Goal: Task Accomplishment & Management: Manage account settings

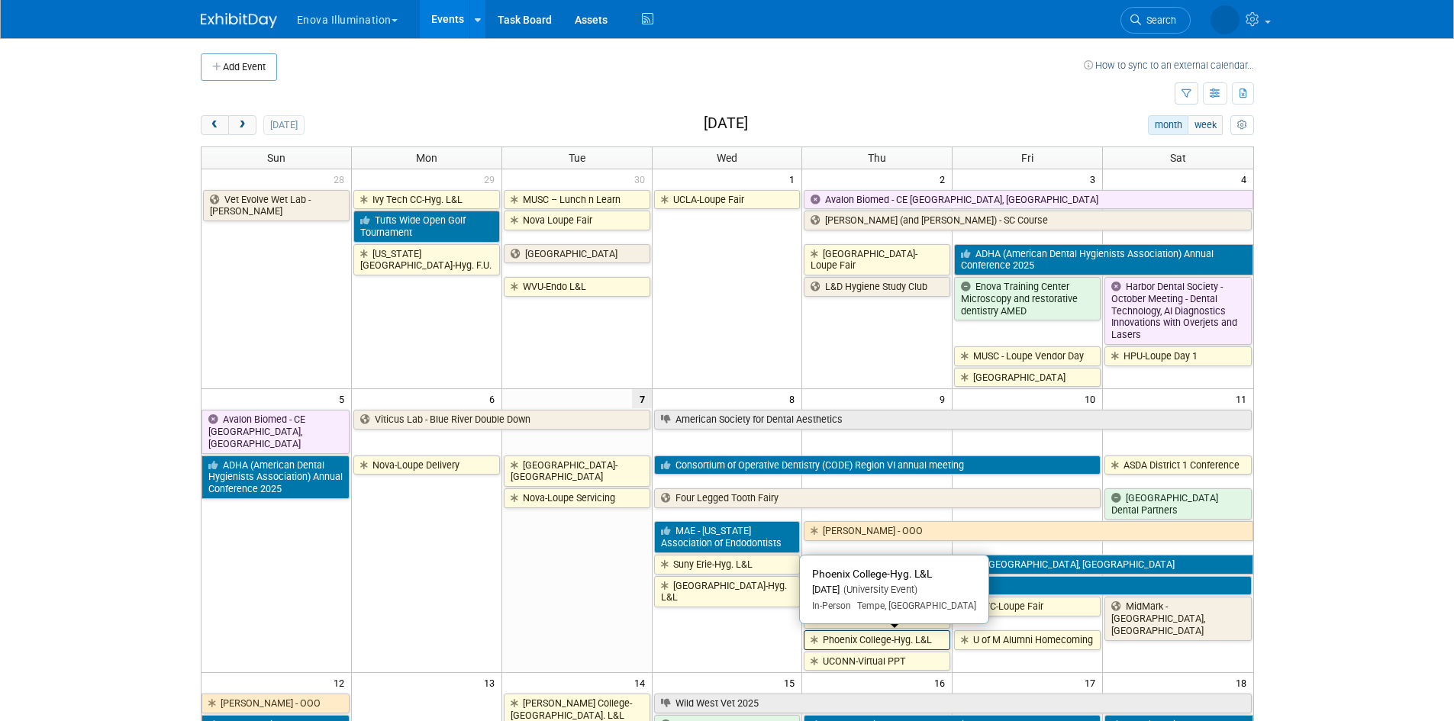
click at [862, 645] on link "Phoenix College-Hyg. L&L" at bounding box center [877, 640] width 147 height 20
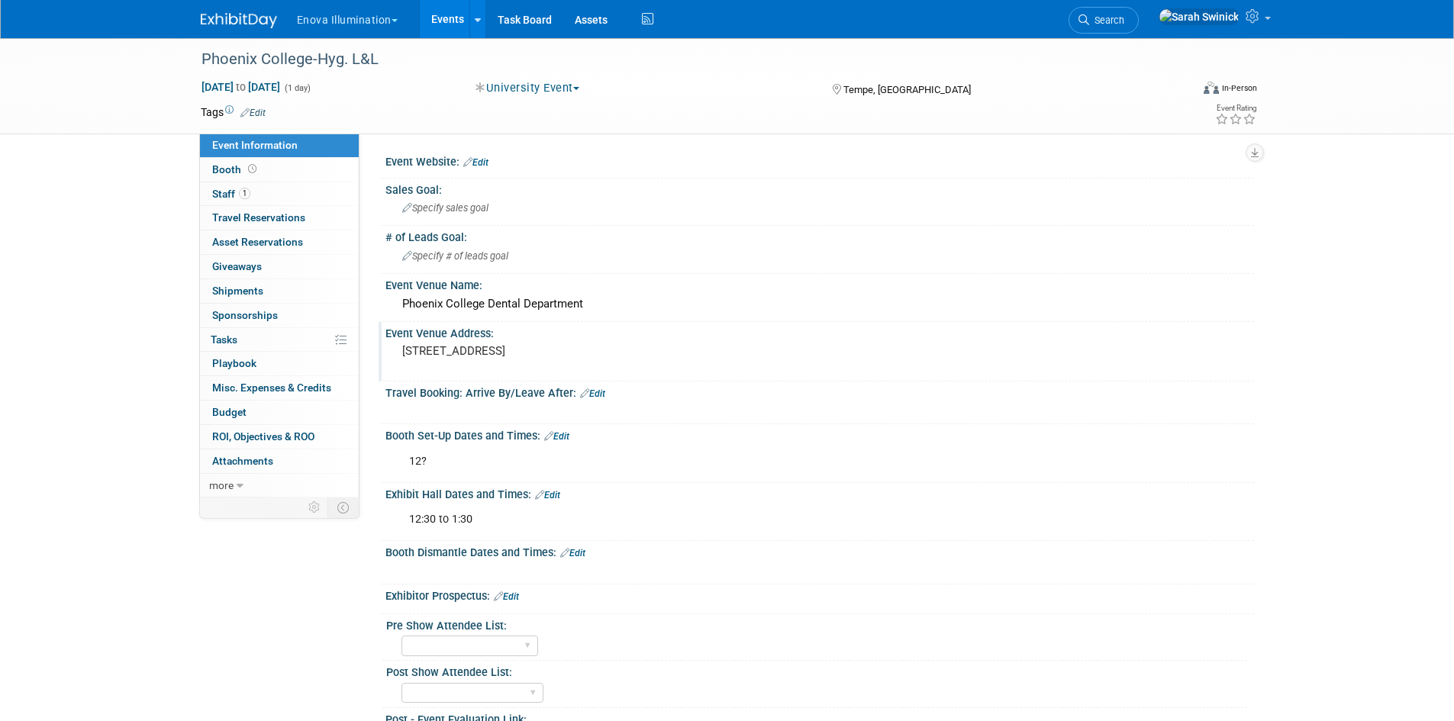
click at [463, 349] on pre "[STREET_ADDRESS]" at bounding box center [566, 351] width 328 height 14
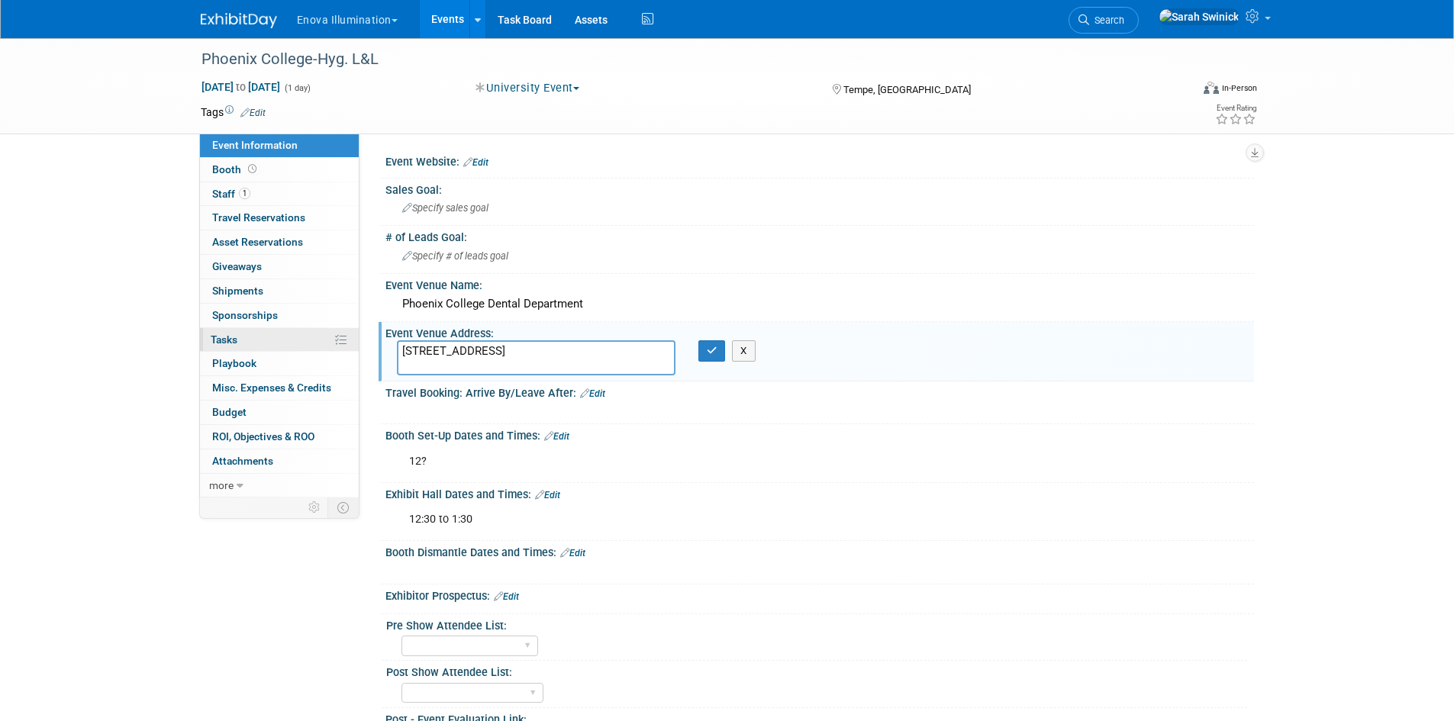
drag, startPoint x: 431, startPoint y: 366, endPoint x: 288, endPoint y: 350, distance: 144.3
click at [288, 350] on div "Event Information Event Info Booth Booth 1 Staff 1 Staff 0 Travel Reservations …" at bounding box center [727, 433] width 1076 height 790
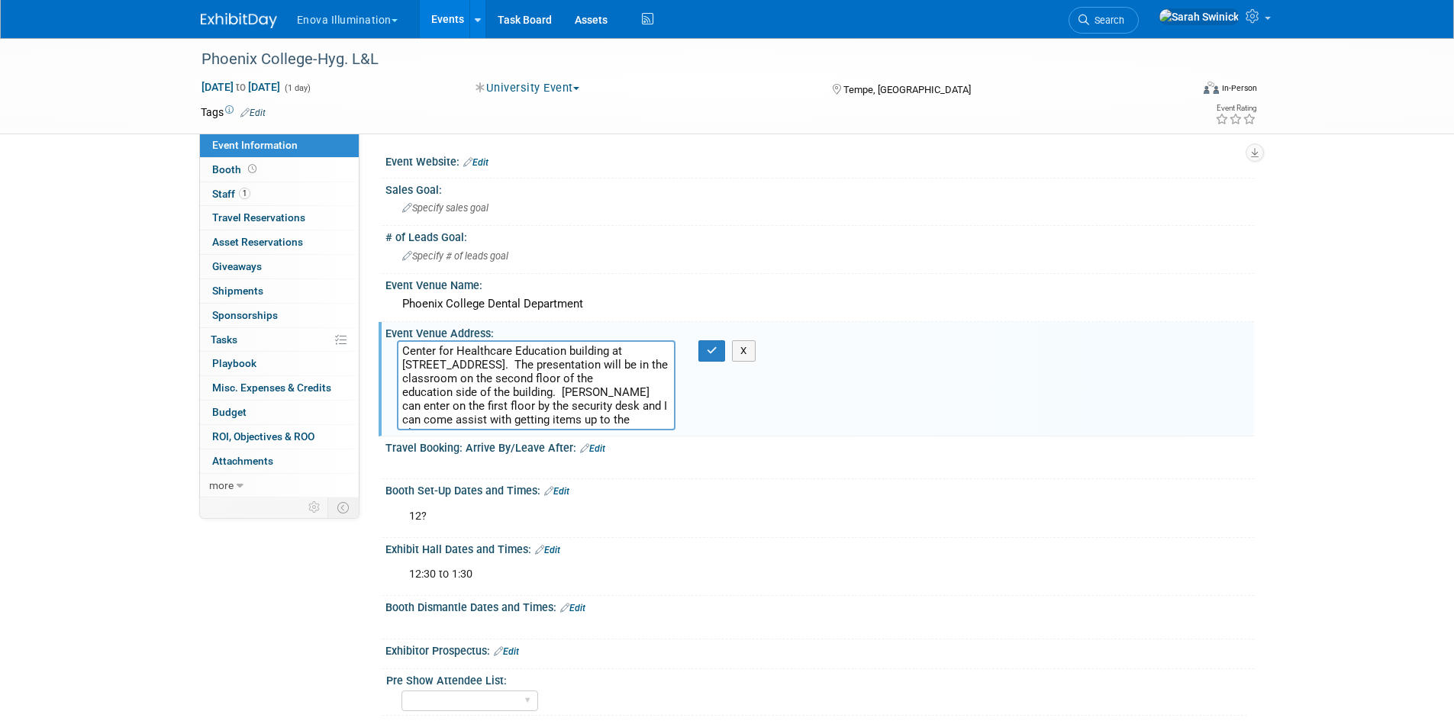
click at [407, 353] on textarea "Center for Healthcare Education building at [STREET_ADDRESS]. The presentation …" at bounding box center [536, 385] width 279 height 90
click at [624, 354] on textarea "Center for Healthcare Education building at [STREET_ADDRESS]. The presentation …" at bounding box center [536, 385] width 279 height 90
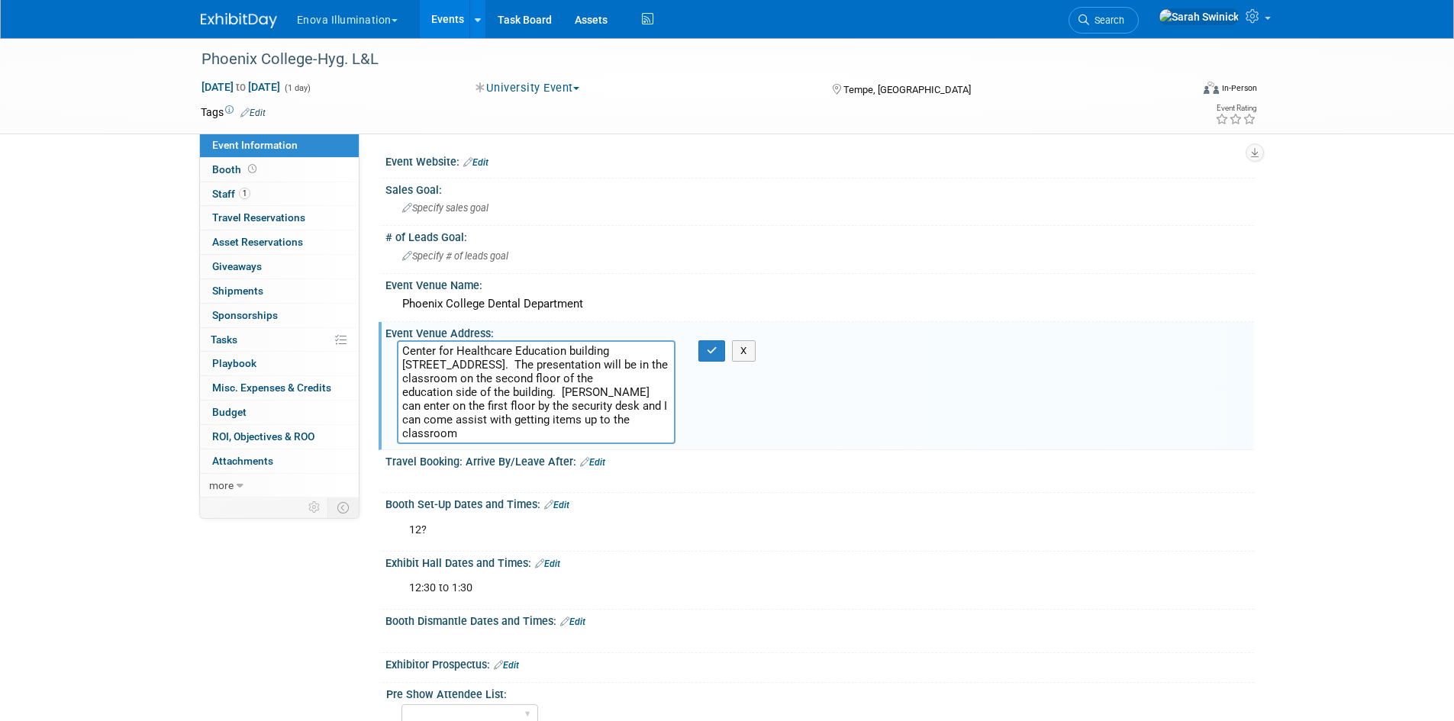
click at [504, 362] on textarea "Center for Healthcare Education building [STREET_ADDRESS]. The presentation wil…" at bounding box center [536, 392] width 279 height 104
click at [508, 364] on textarea "Center for Healthcare Education building [STREET_ADDRESS]. The presentation wil…" at bounding box center [536, 392] width 279 height 104
click at [495, 381] on textarea "Center for Healthcare Education building [STREET_ADDRESS]. The presentation wil…" at bounding box center [536, 392] width 279 height 104
click at [490, 382] on textarea "Center for Healthcare Education building [STREET_ADDRESS]. The presentation wil…" at bounding box center [536, 392] width 279 height 104
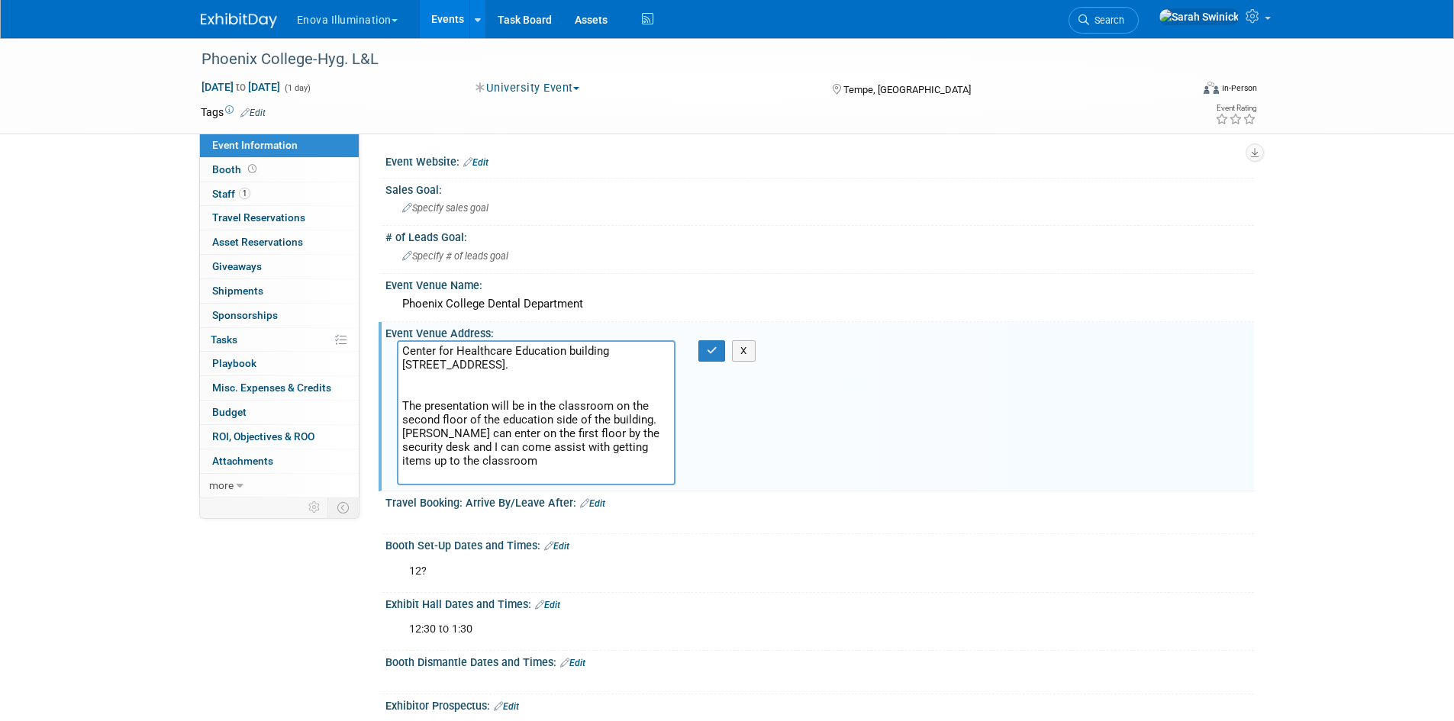
click at [661, 433] on textarea "Center for Healthcare Education building [STREET_ADDRESS]. The presentation wil…" at bounding box center [536, 412] width 279 height 145
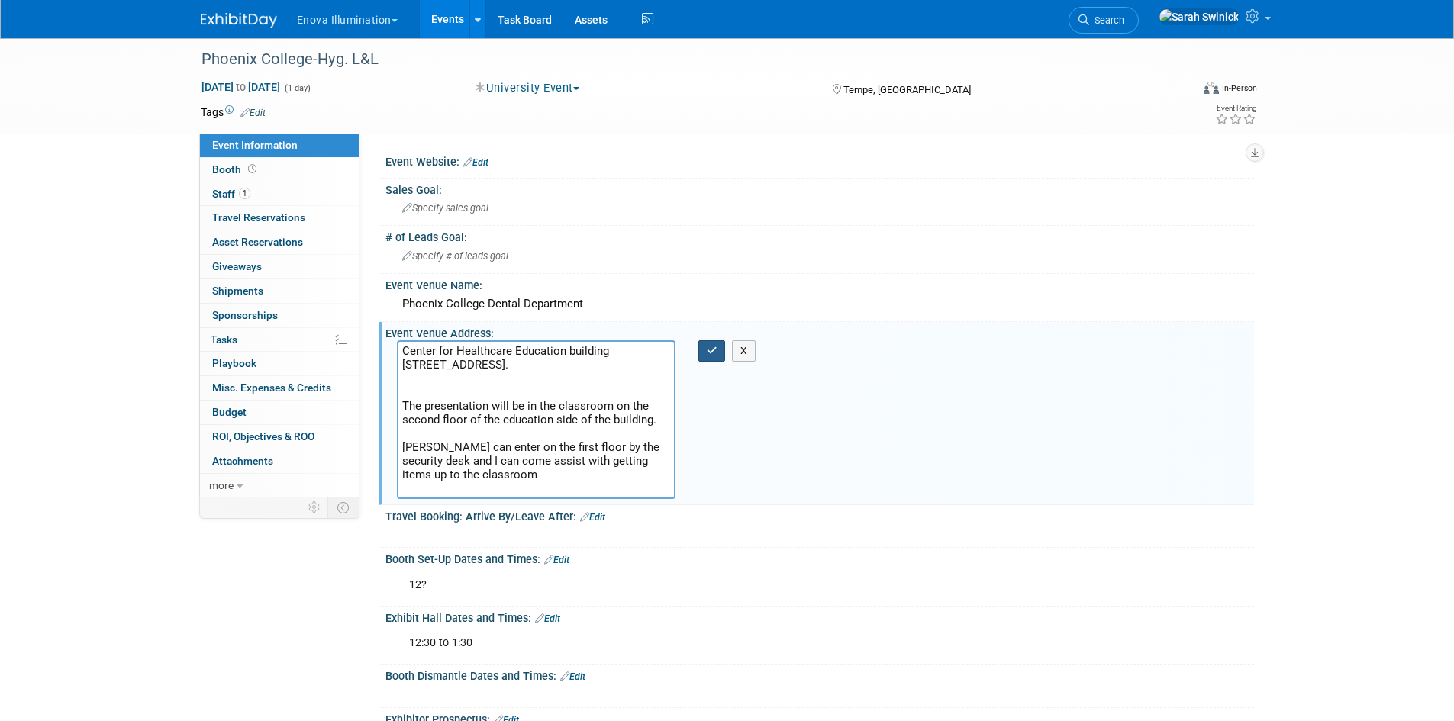
type textarea "Center for Healthcare Education building [STREET_ADDRESS]. The presentation wil…"
click at [707, 358] on button "button" at bounding box center [711, 350] width 27 height 21
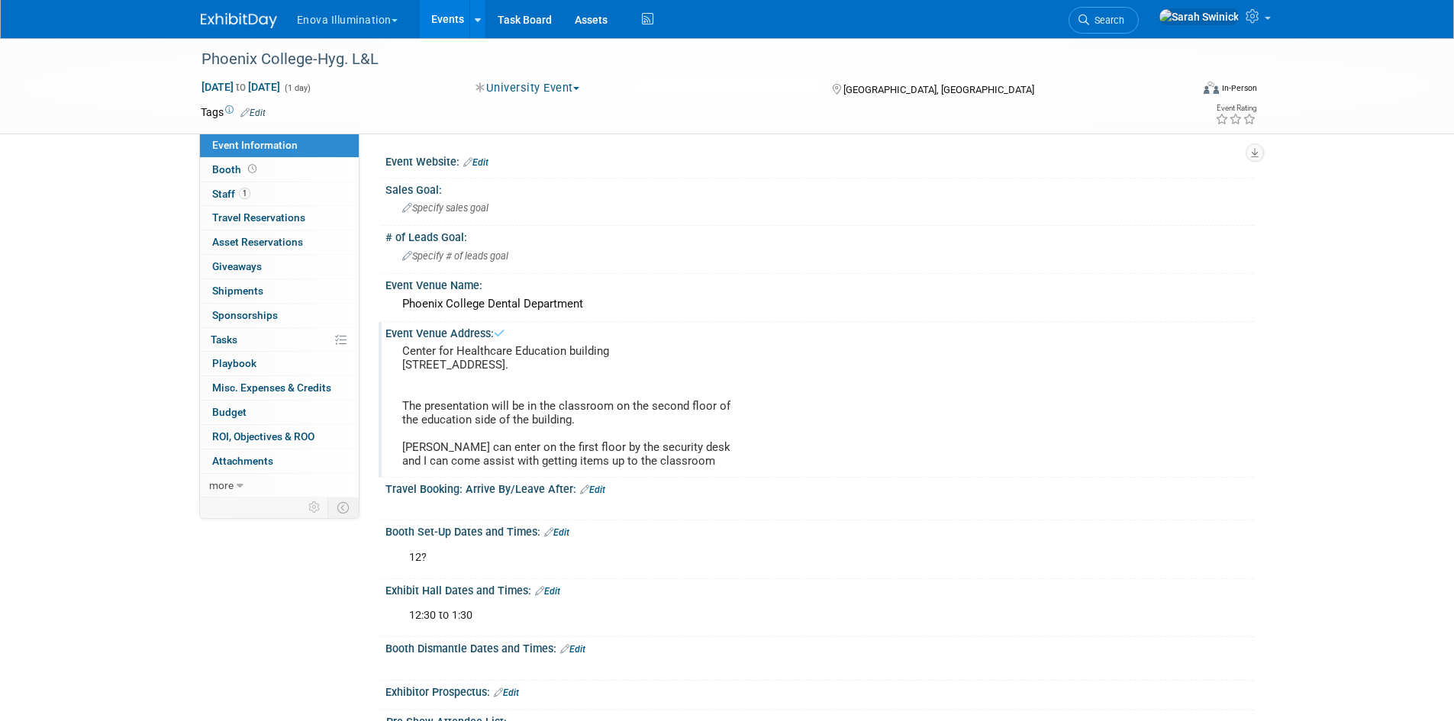
click at [500, 394] on pre "Center for Healthcare Education building [STREET_ADDRESS]. The presentation wil…" at bounding box center [566, 406] width 328 height 124
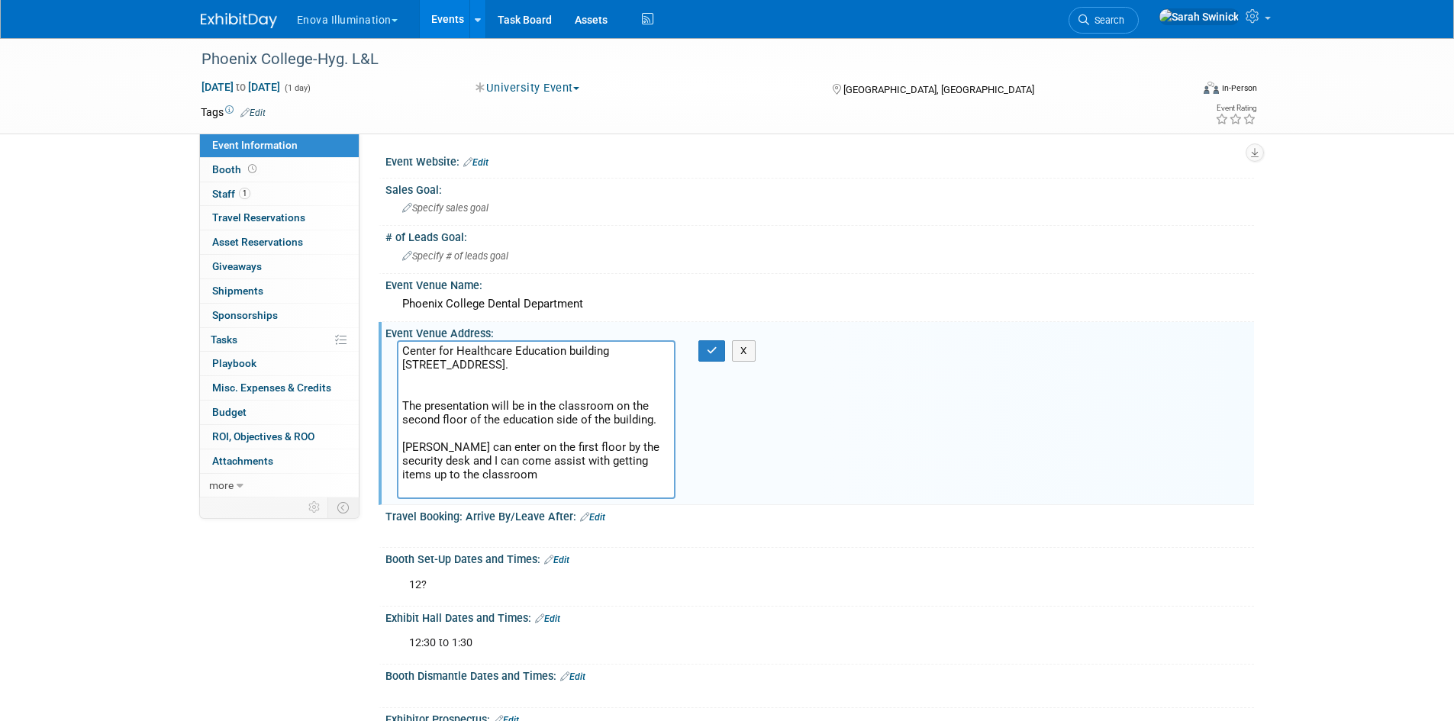
click at [481, 398] on textarea "Center for Healthcare Education building [STREET_ADDRESS]. The presentation wil…" at bounding box center [536, 419] width 279 height 159
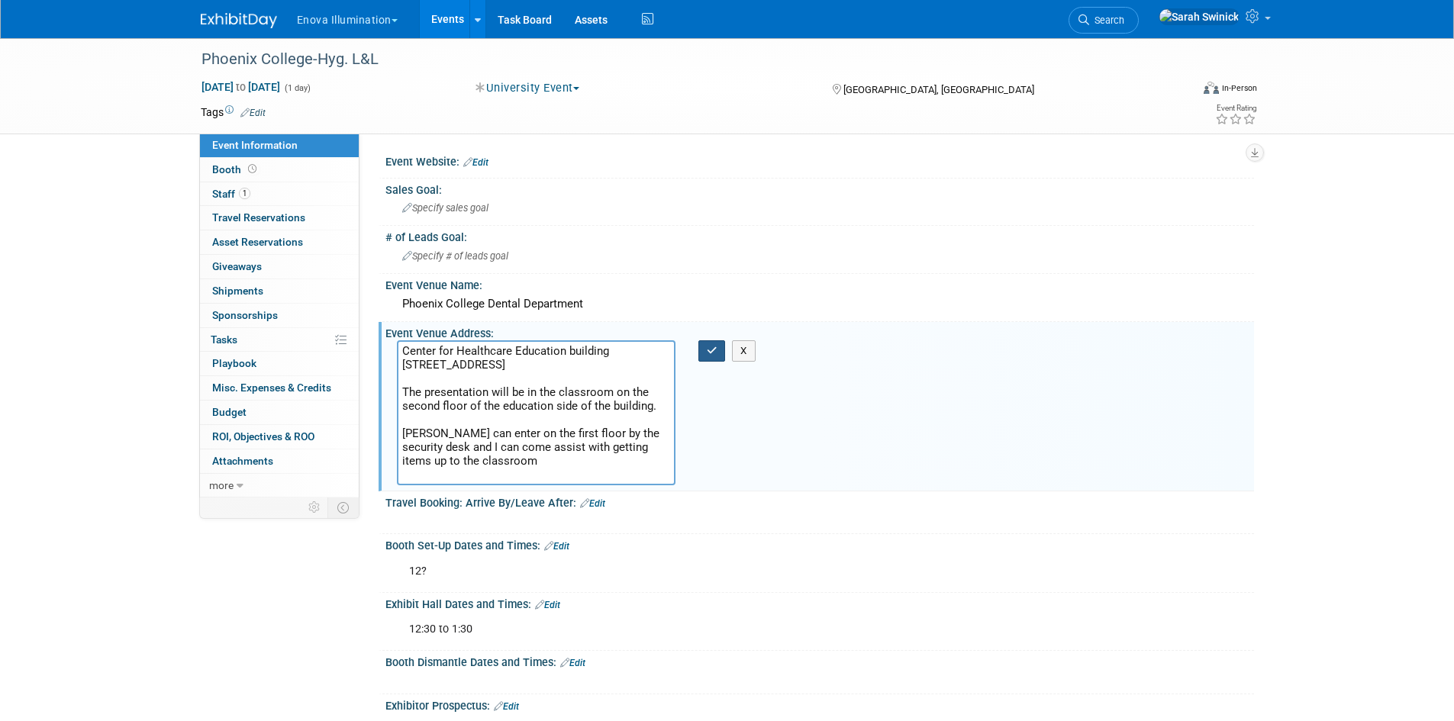
type textarea "Center for Healthcare Education building [STREET_ADDRESS] The presentation will…"
click at [704, 355] on button "button" at bounding box center [711, 350] width 27 height 21
